Goal: Navigation & Orientation: Find specific page/section

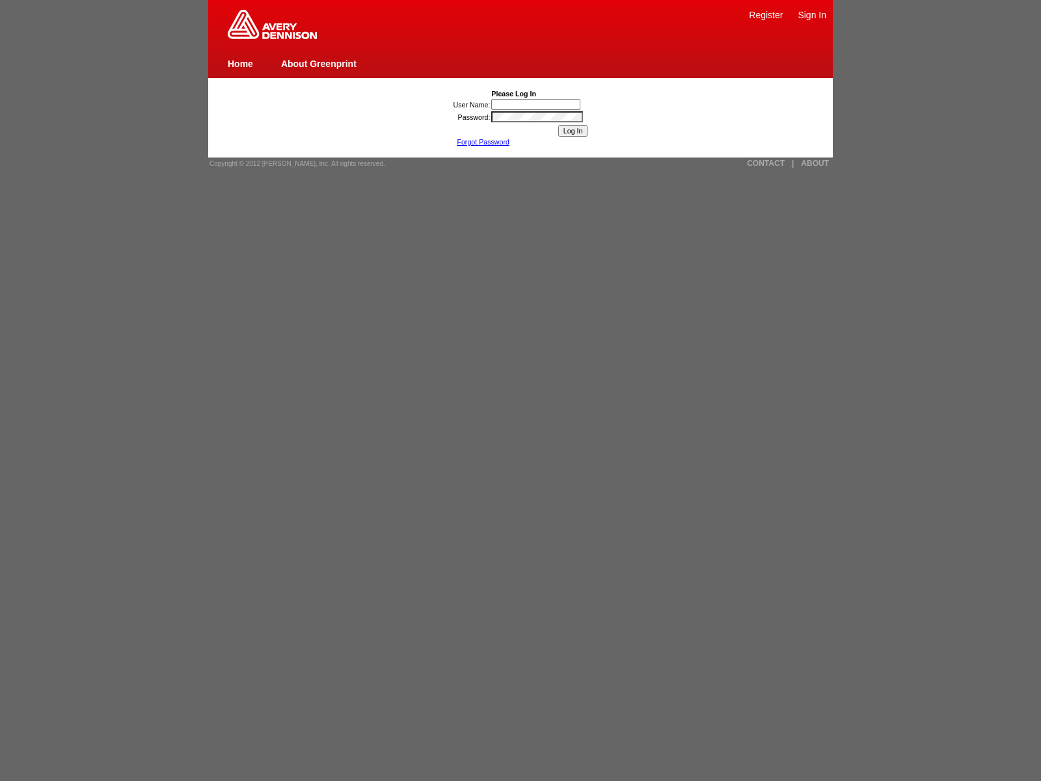
click at [272, 36] on img at bounding box center [272, 24] width 89 height 29
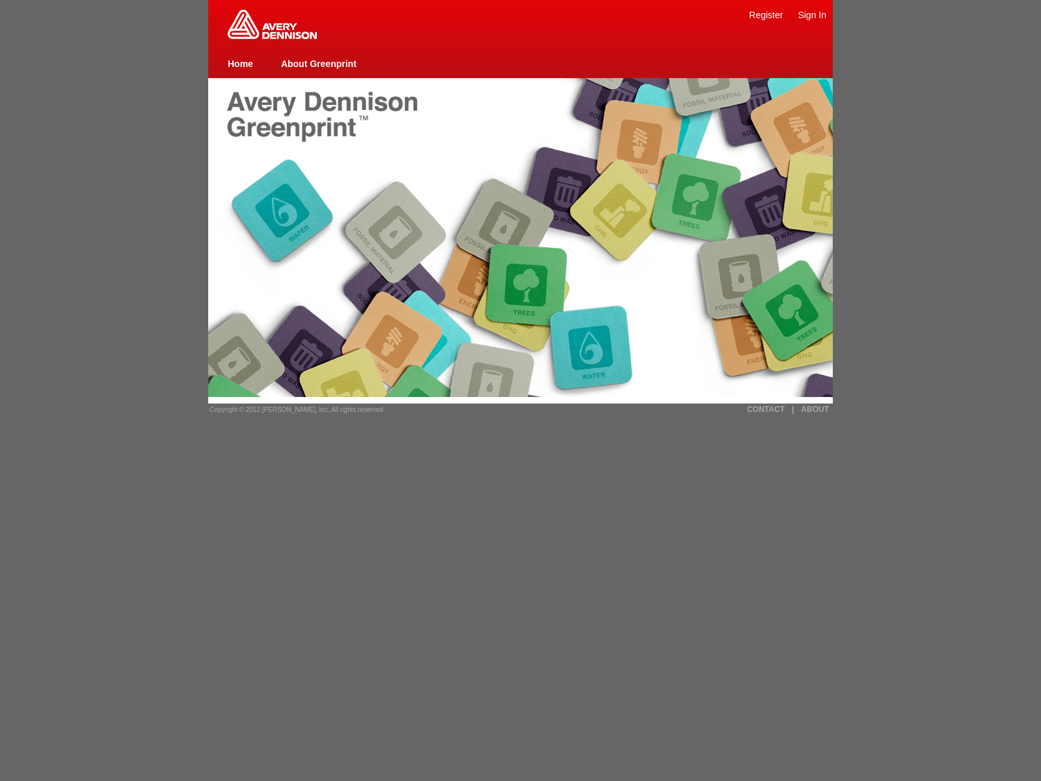
click at [815, 409] on link "ABOUT" at bounding box center [815, 409] width 28 height 9
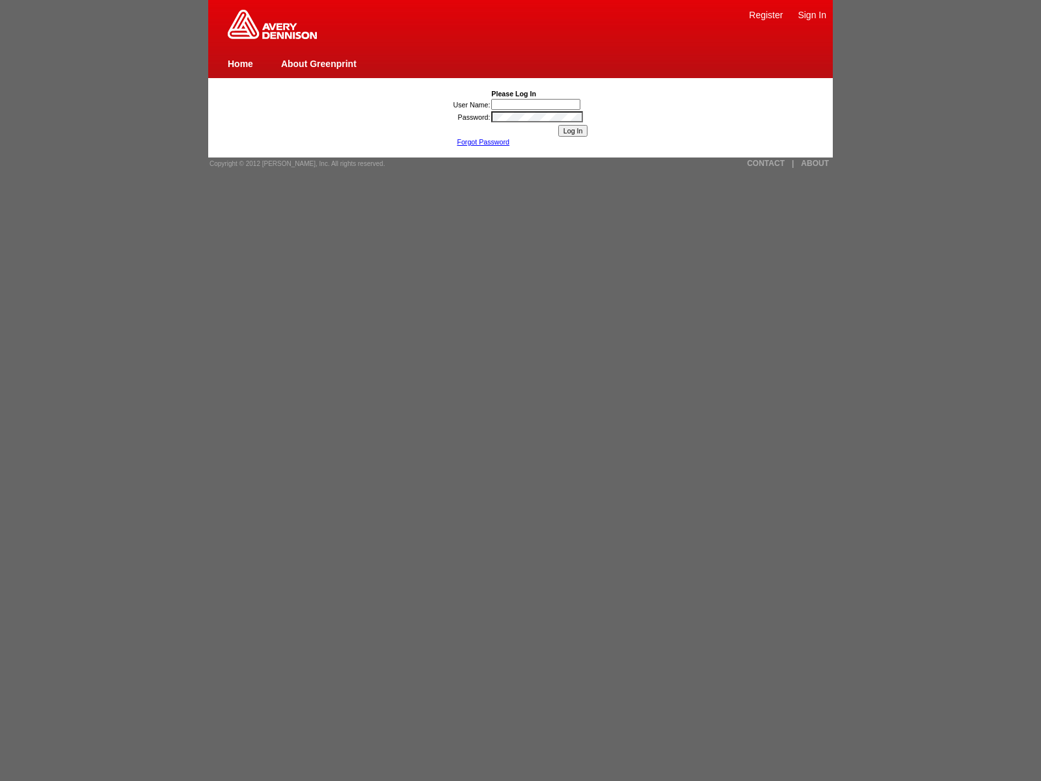
click at [272, 36] on img at bounding box center [272, 24] width 89 height 29
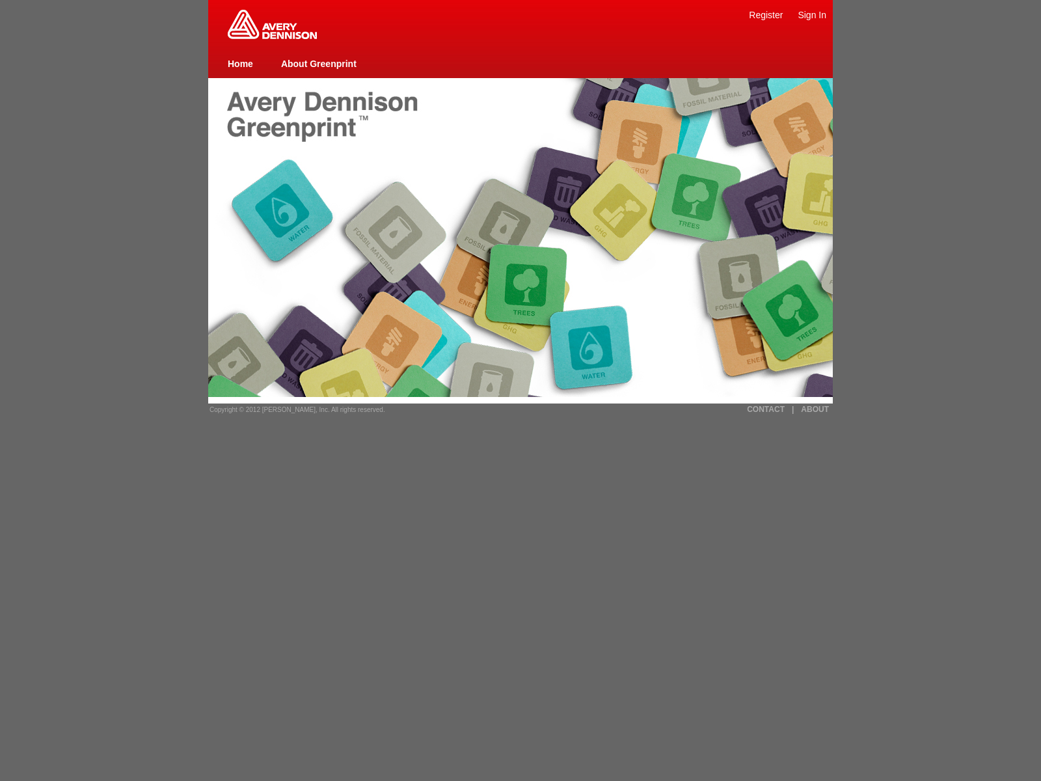
click at [815, 409] on link "ABOUT" at bounding box center [815, 409] width 28 height 9
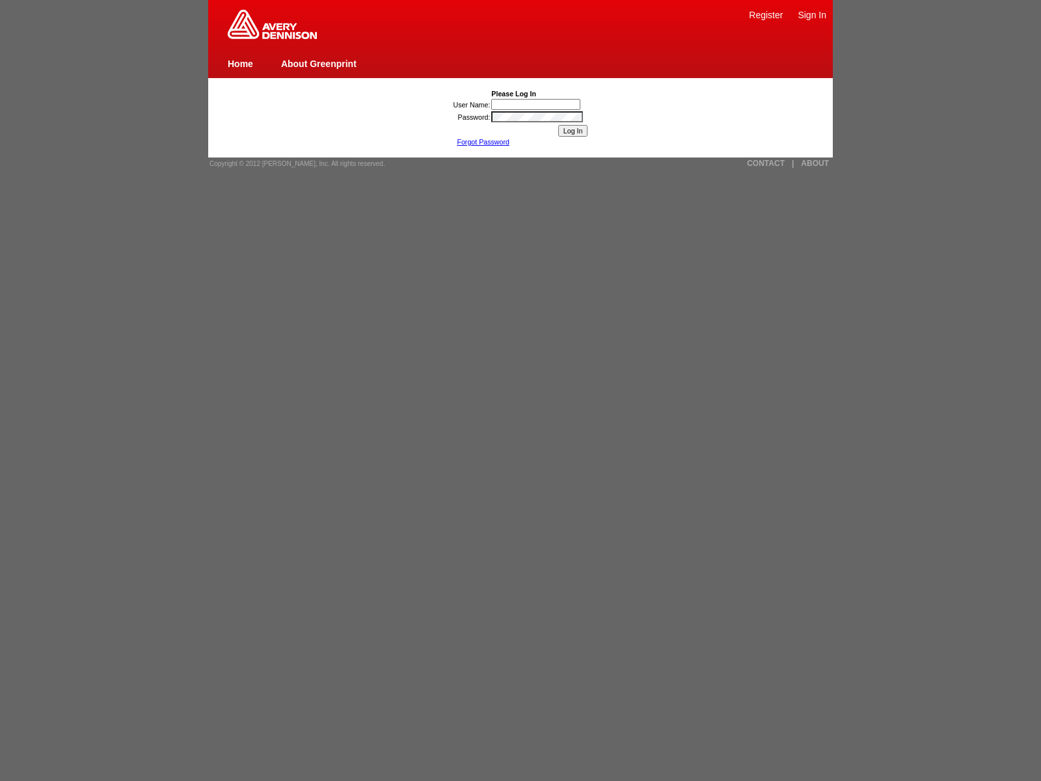
click at [272, 36] on img at bounding box center [272, 24] width 89 height 29
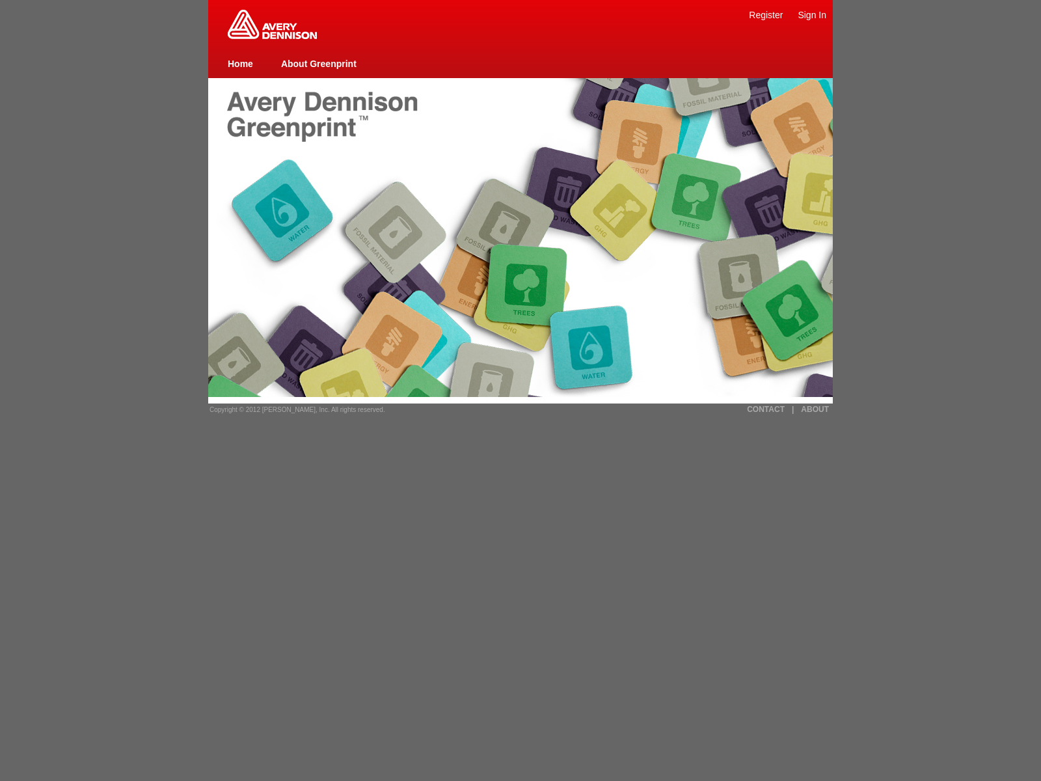
click at [815, 409] on link "ABOUT" at bounding box center [815, 409] width 28 height 9
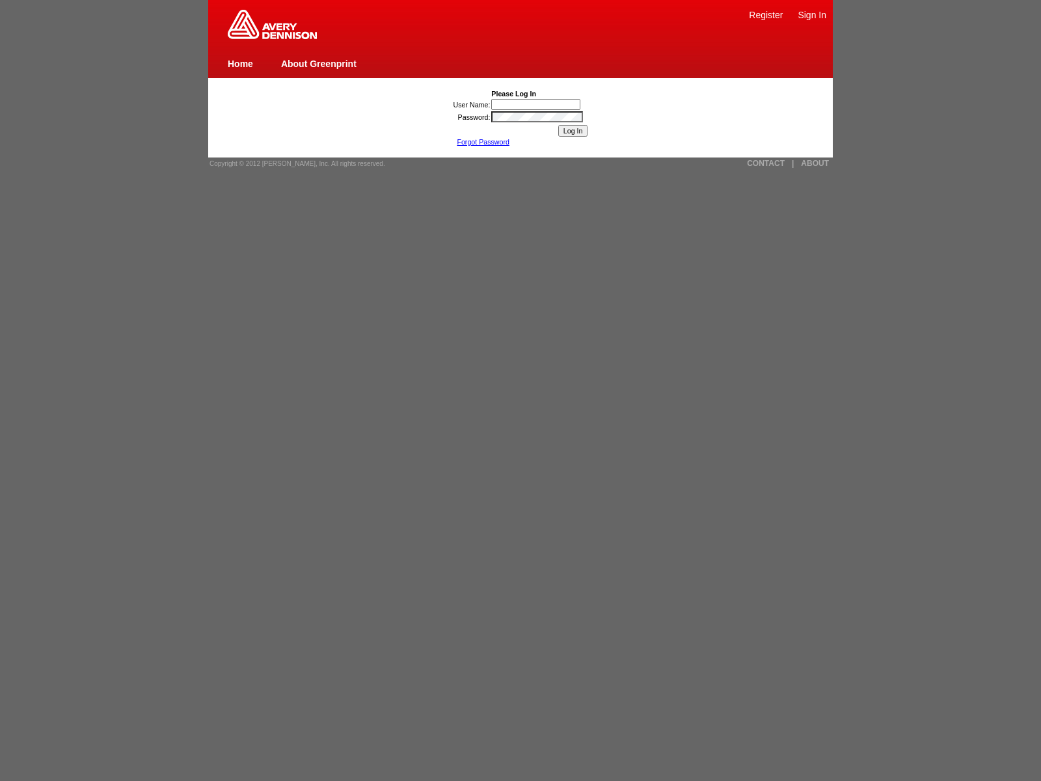
click at [272, 36] on img at bounding box center [272, 24] width 89 height 29
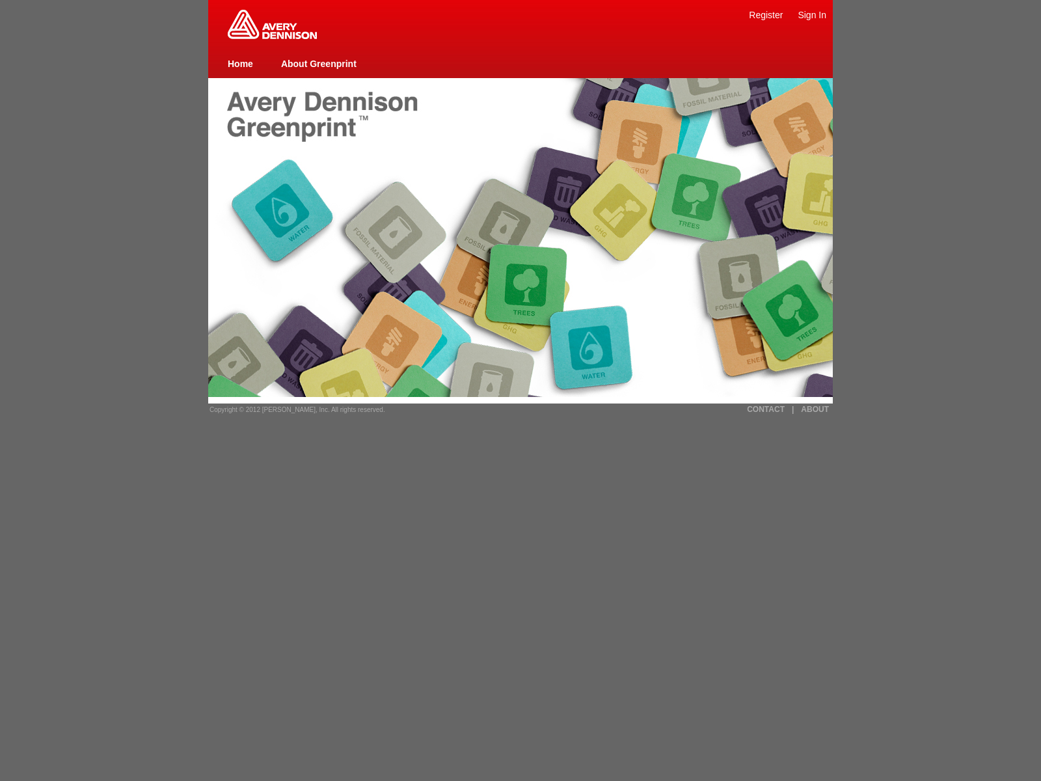
click at [815, 409] on link "ABOUT" at bounding box center [815, 409] width 28 height 9
